Goal: Task Accomplishment & Management: Manage account settings

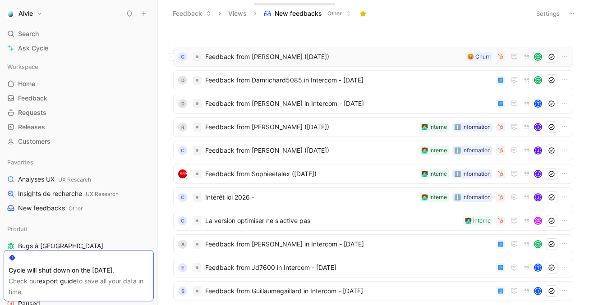
click at [234, 62] on div "C Feedback from Laurent Cha (Sep 19, 2025) 😡 Churn" at bounding box center [373, 57] width 394 height 12
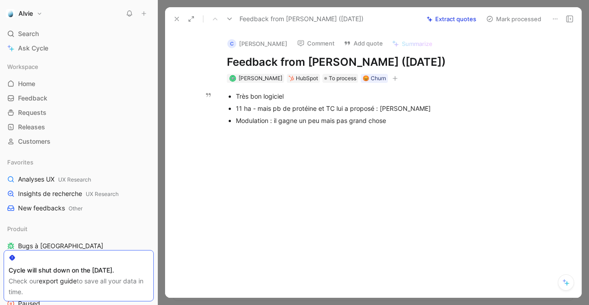
click at [173, 20] on button at bounding box center [177, 19] width 13 height 13
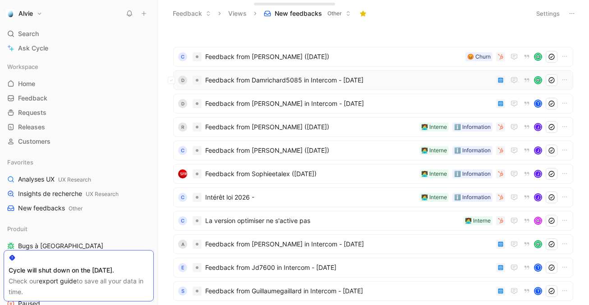
click at [224, 84] on span "Feedback from Damrichard5085 in Intercom - 9/18/2025" at bounding box center [348, 80] width 287 height 11
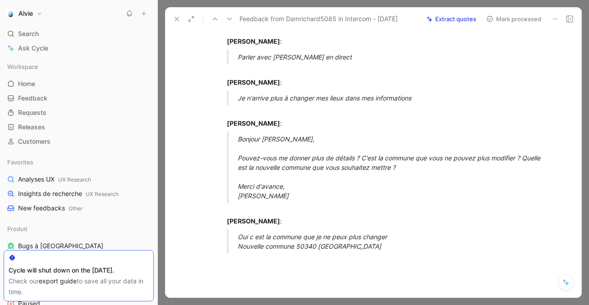
scroll to position [67, 0]
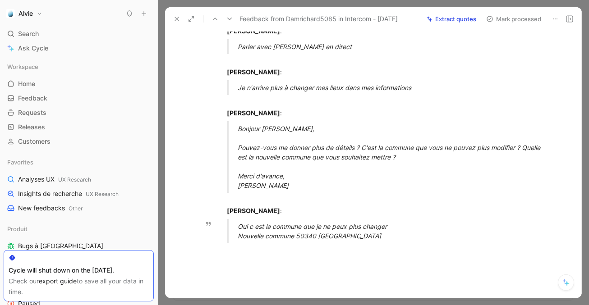
click at [281, 234] on div "Oui c est la commune que je ne peux plus changer Nouvelle commune 50340 Tréauvi…" at bounding box center [394, 231] width 312 height 19
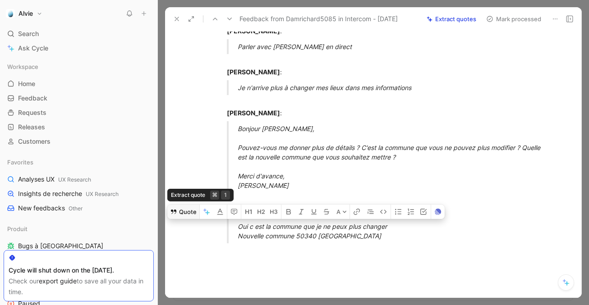
click at [182, 209] on button "Quote" at bounding box center [183, 212] width 32 height 14
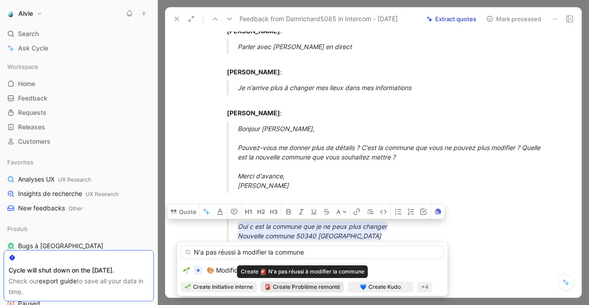
type input "N'a pas réussi à modifier la commune"
click at [313, 287] on span "Create Problème remonté" at bounding box center [306, 287] width 67 height 9
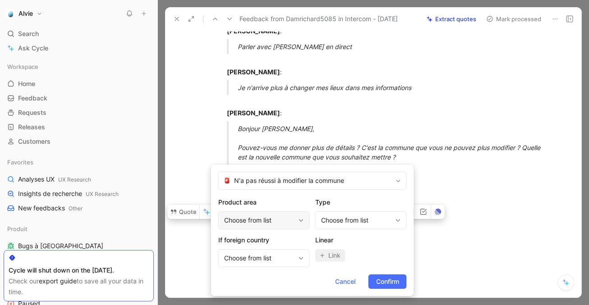
click at [271, 213] on div "Choose from list" at bounding box center [264, 221] width 92 height 18
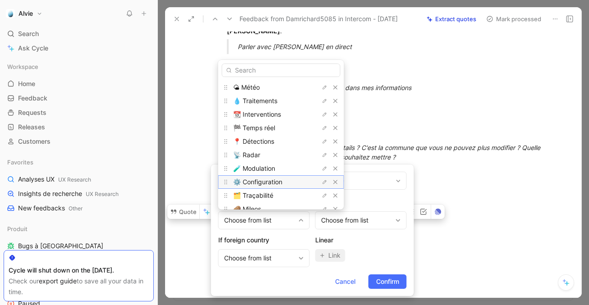
click at [271, 182] on span "⚙️ Configuration" at bounding box center [257, 182] width 49 height 8
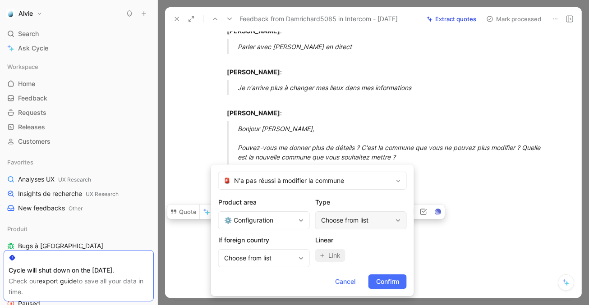
click at [345, 226] on div "Choose from list" at bounding box center [361, 221] width 92 height 18
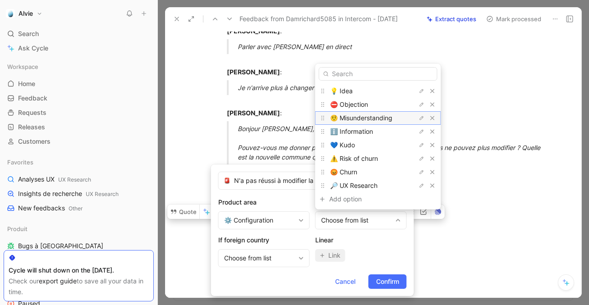
click at [367, 119] on span "🤨 Misunderstanding" at bounding box center [361, 118] width 62 height 8
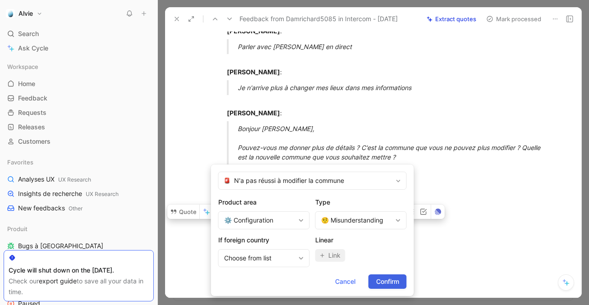
click at [387, 283] on span "Confirm" at bounding box center [387, 282] width 23 height 11
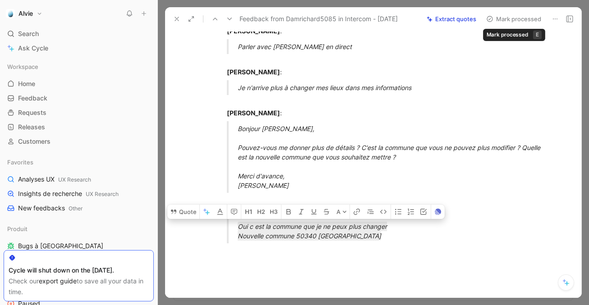
click at [508, 20] on button "Mark processed" at bounding box center [513, 19] width 63 height 13
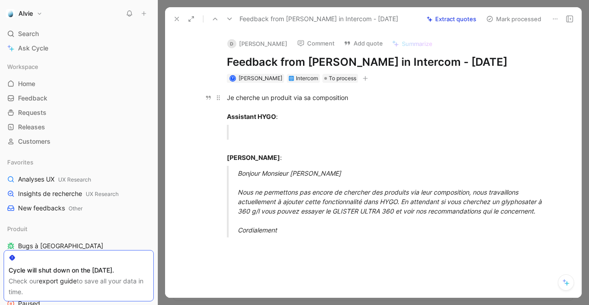
click at [276, 97] on div "Je cherche un produit via sa composition Assistant HYGO :" at bounding box center [383, 107] width 312 height 28
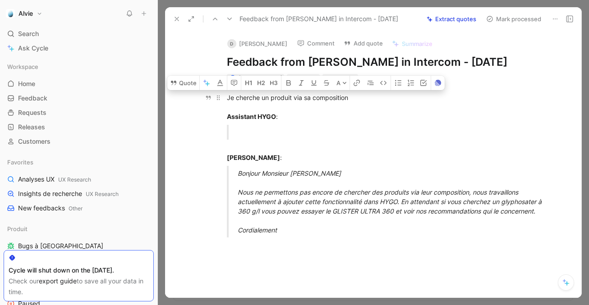
click at [276, 97] on div "Je cherche un produit via sa composition Assistant HYGO :" at bounding box center [383, 107] width 312 height 28
drag, startPoint x: 318, startPoint y: 237, endPoint x: 208, endPoint y: 85, distance: 187.3
click at [208, 85] on div "Je cherche un produit via sa composition Assistant HYGO : Théophile Kazmierczak…" at bounding box center [382, 176] width 397 height 187
click at [186, 85] on button "Quote" at bounding box center [183, 83] width 32 height 14
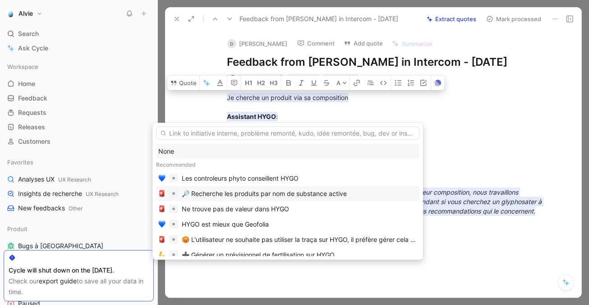
click at [223, 192] on div "🔎 Recherche les produits par nom de substance active" at bounding box center [264, 194] width 165 height 11
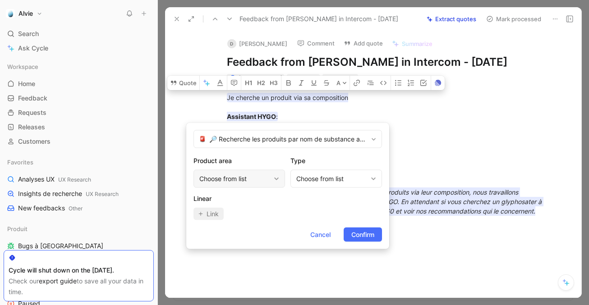
click at [244, 177] on div "Choose from list" at bounding box center [234, 179] width 71 height 11
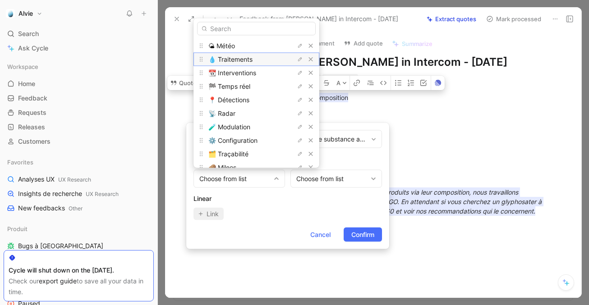
click at [256, 61] on div "💧 Traitements" at bounding box center [242, 59] width 68 height 11
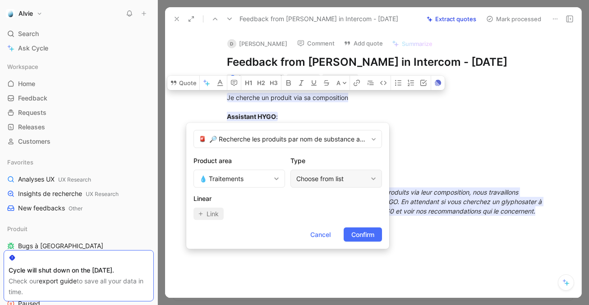
click at [319, 175] on div "Choose from list" at bounding box center [331, 179] width 71 height 11
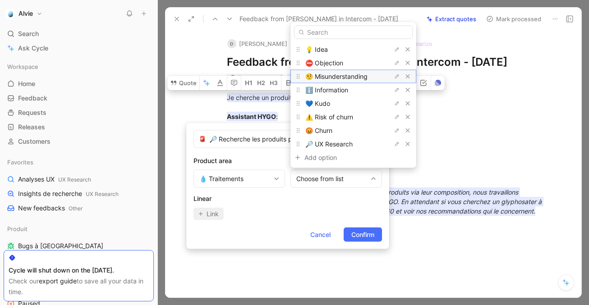
click at [339, 81] on div "🤨 Misunderstanding" at bounding box center [339, 76] width 68 height 11
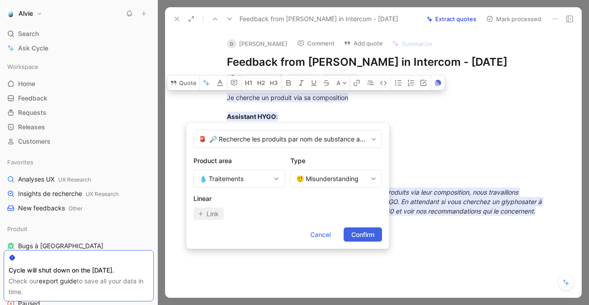
click at [375, 241] on button "Confirm" at bounding box center [363, 235] width 38 height 14
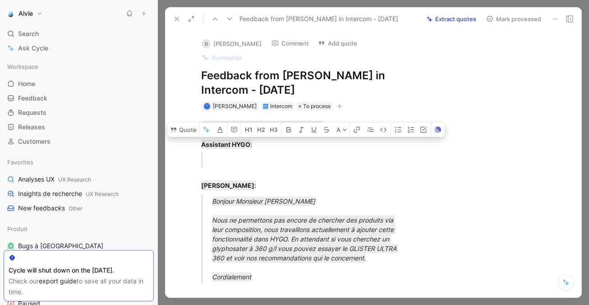
click at [517, 18] on button "Mark processed" at bounding box center [513, 19] width 63 height 13
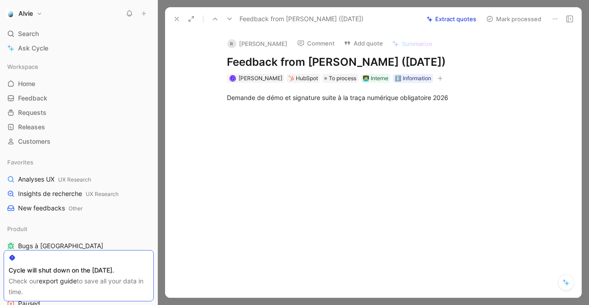
click at [228, 21] on icon at bounding box center [229, 18] width 7 height 7
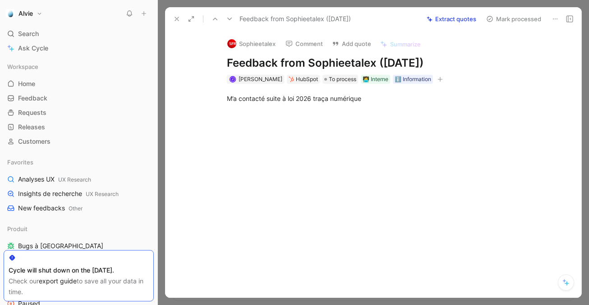
click at [228, 21] on icon at bounding box center [229, 18] width 7 height 7
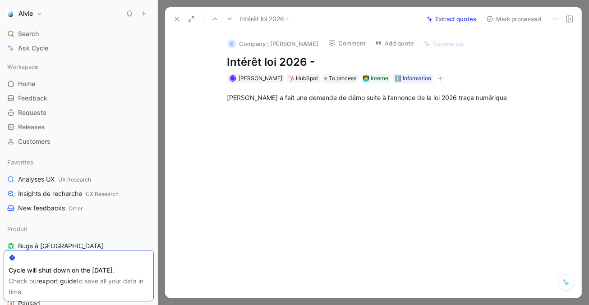
click at [228, 21] on icon at bounding box center [229, 18] width 7 height 7
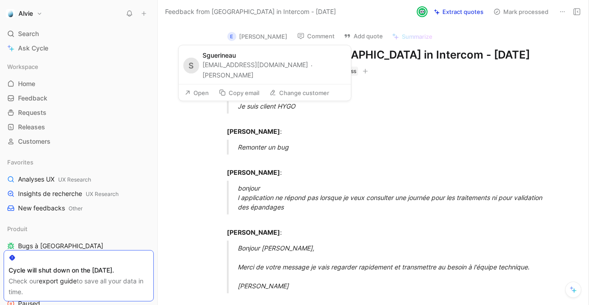
click at [256, 67] on div "[EMAIL_ADDRESS][DOMAIN_NAME] · [PERSON_NAME]" at bounding box center [274, 70] width 143 height 20
click at [211, 67] on div "[EMAIL_ADDRESS][DOMAIN_NAME] · [PERSON_NAME]" at bounding box center [274, 70] width 143 height 20
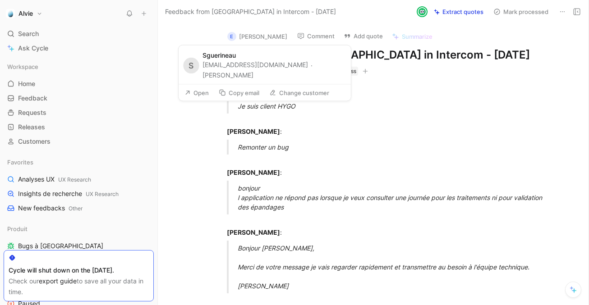
click at [211, 67] on div "[EMAIL_ADDRESS][DOMAIN_NAME] · [PERSON_NAME]" at bounding box center [274, 70] width 143 height 20
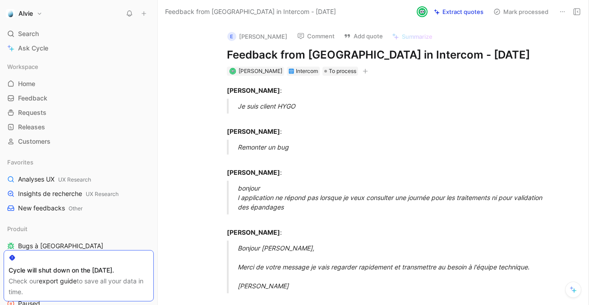
copy div "sguerineau"
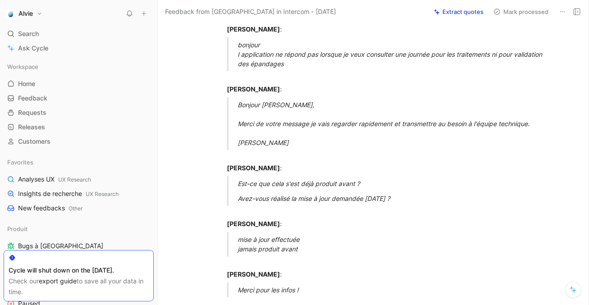
scroll to position [259, 0]
